Goal: Information Seeking & Learning: Learn about a topic

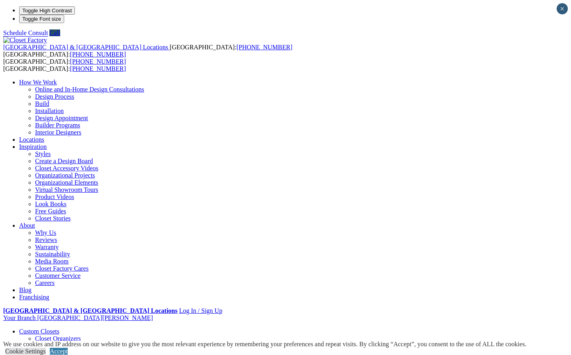
click at [50, 343] on link "Dressing Rooms" at bounding box center [56, 346] width 42 height 7
click at [51, 355] on link "Reach-in Closets" at bounding box center [56, 360] width 43 height 7
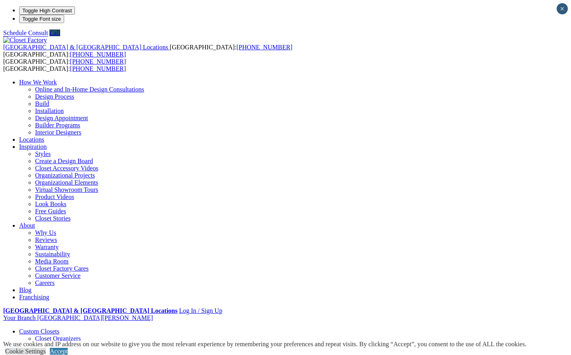
click at [50, 328] on link "Custom Closets" at bounding box center [39, 331] width 40 height 7
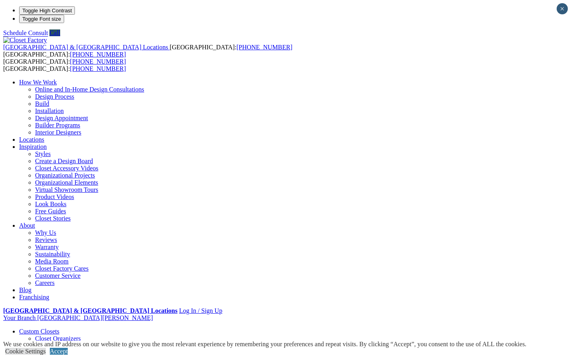
click at [98, 165] on link "Closet Accessory Videos" at bounding box center [66, 168] width 63 height 7
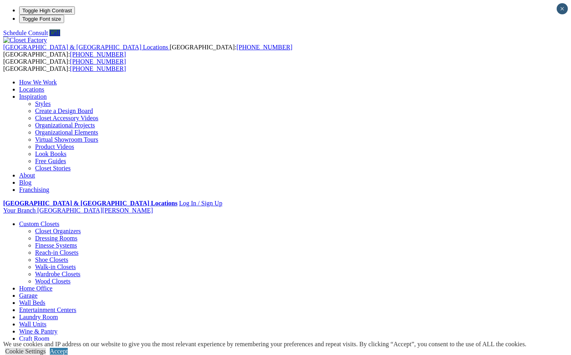
click at [53, 285] on link "Home Office" at bounding box center [35, 288] width 33 height 7
click at [59, 221] on span at bounding box center [59, 224] width 0 height 7
click at [50, 228] on link "Closet Organizers" at bounding box center [58, 231] width 46 height 7
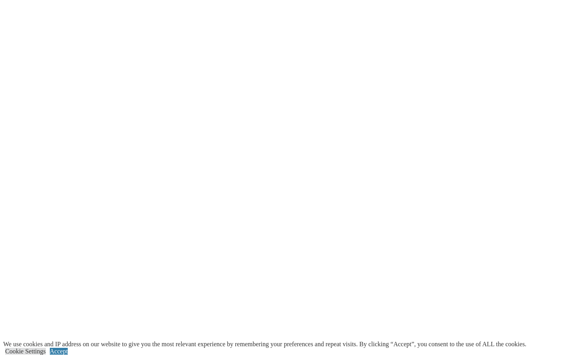
scroll to position [1559, 0]
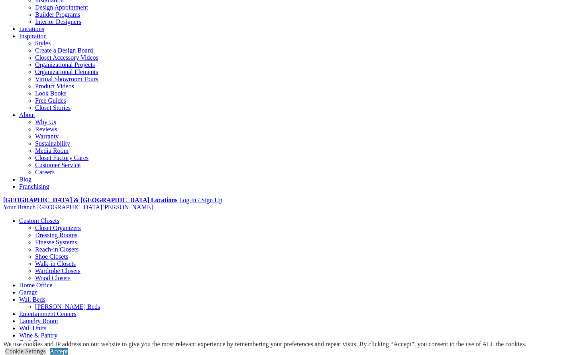
scroll to position [112, 0]
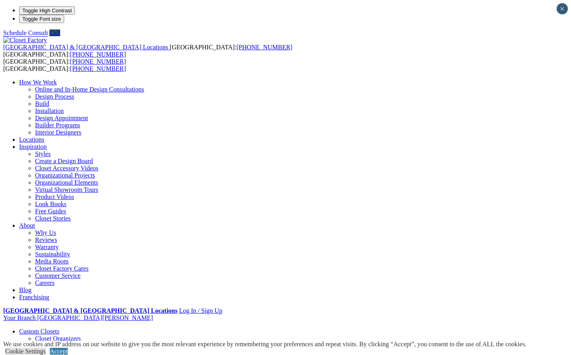
scroll to position [0, 0]
